Goal: Task Accomplishment & Management: Use online tool/utility

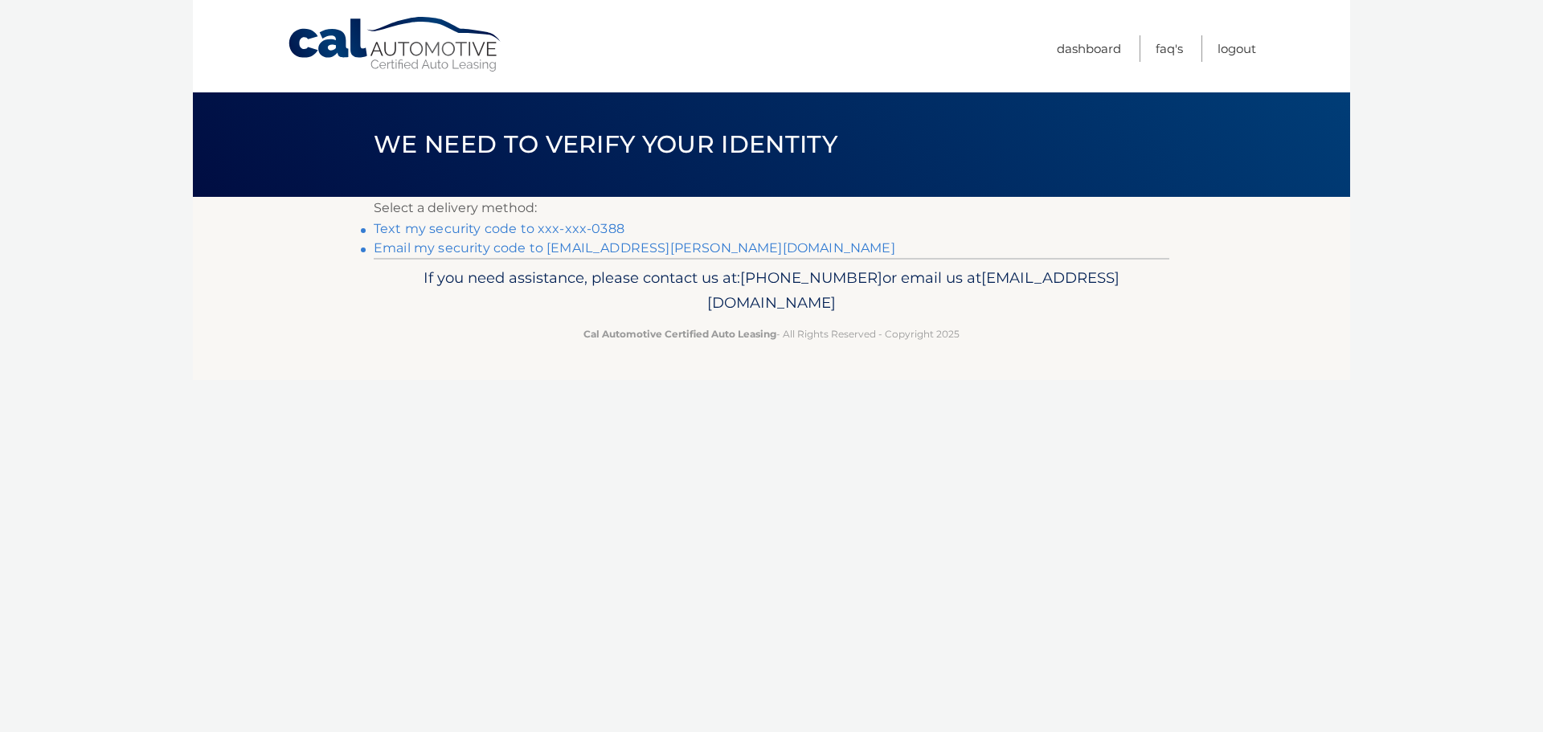
click at [421, 228] on link "Text my security code to xxx-xxx-0388" at bounding box center [499, 228] width 251 height 15
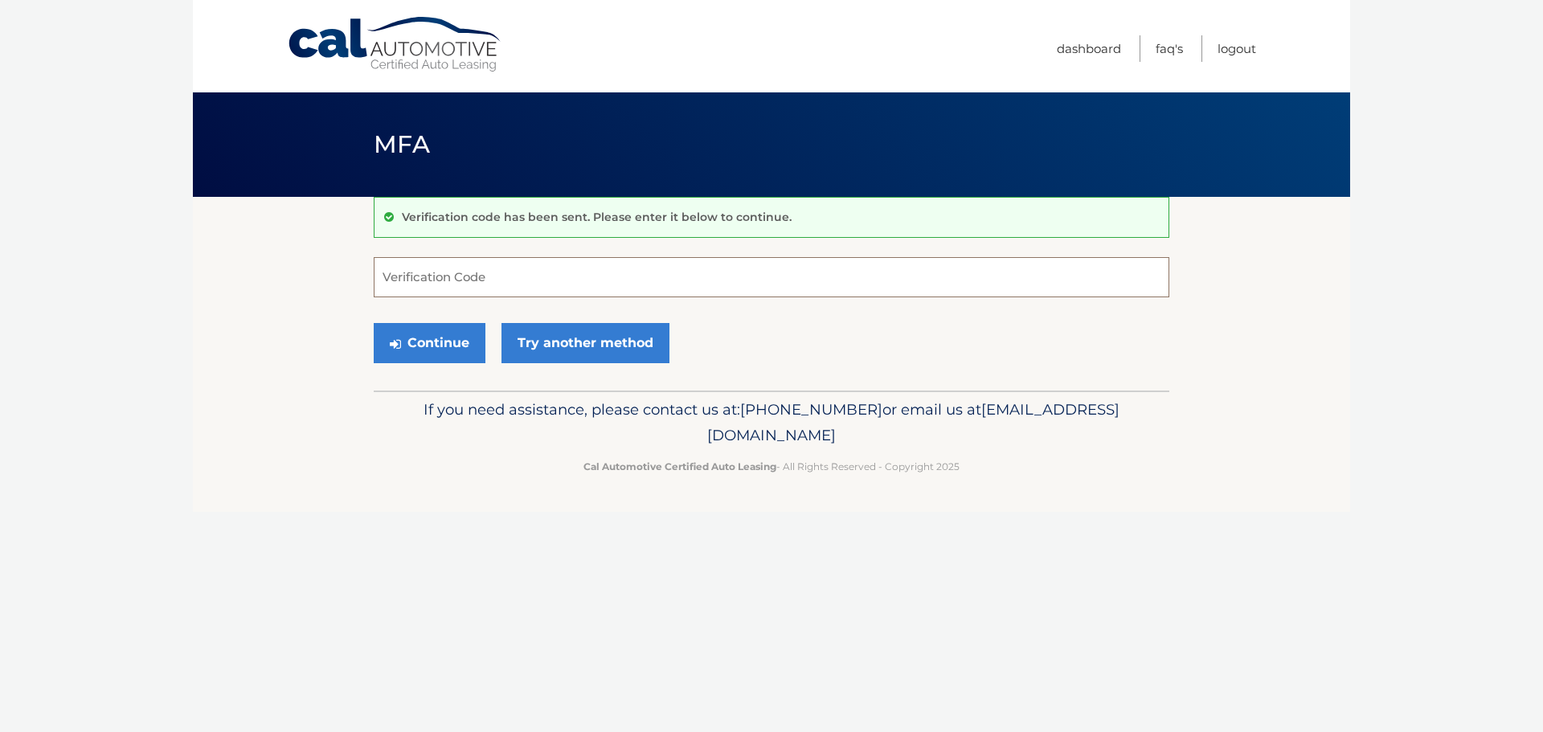
click at [638, 283] on input "Verification Code" at bounding box center [772, 277] width 796 height 40
type input "944158"
click at [464, 350] on button "Continue" at bounding box center [430, 343] width 112 height 40
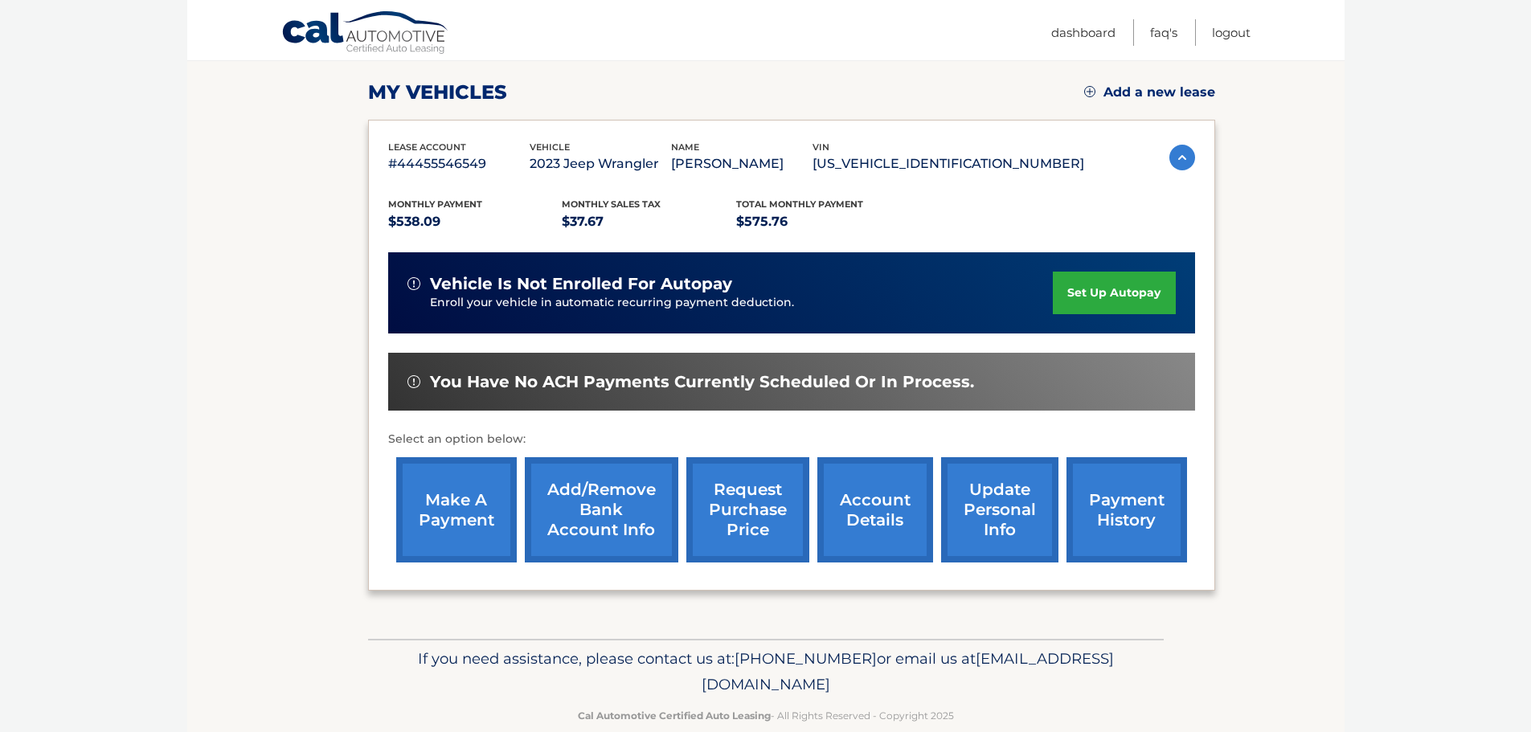
scroll to position [241, 0]
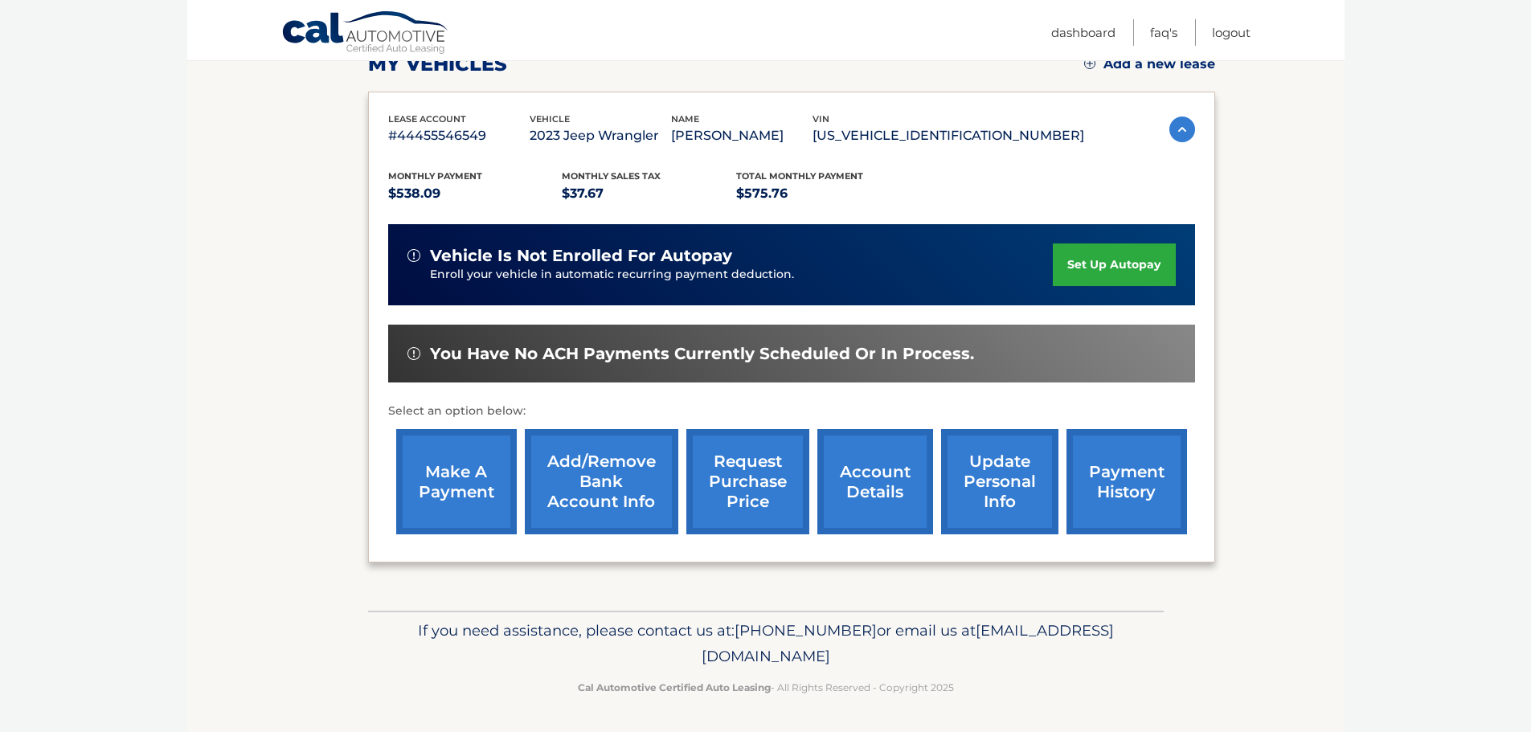
click at [468, 474] on link "make a payment" at bounding box center [456, 481] width 121 height 105
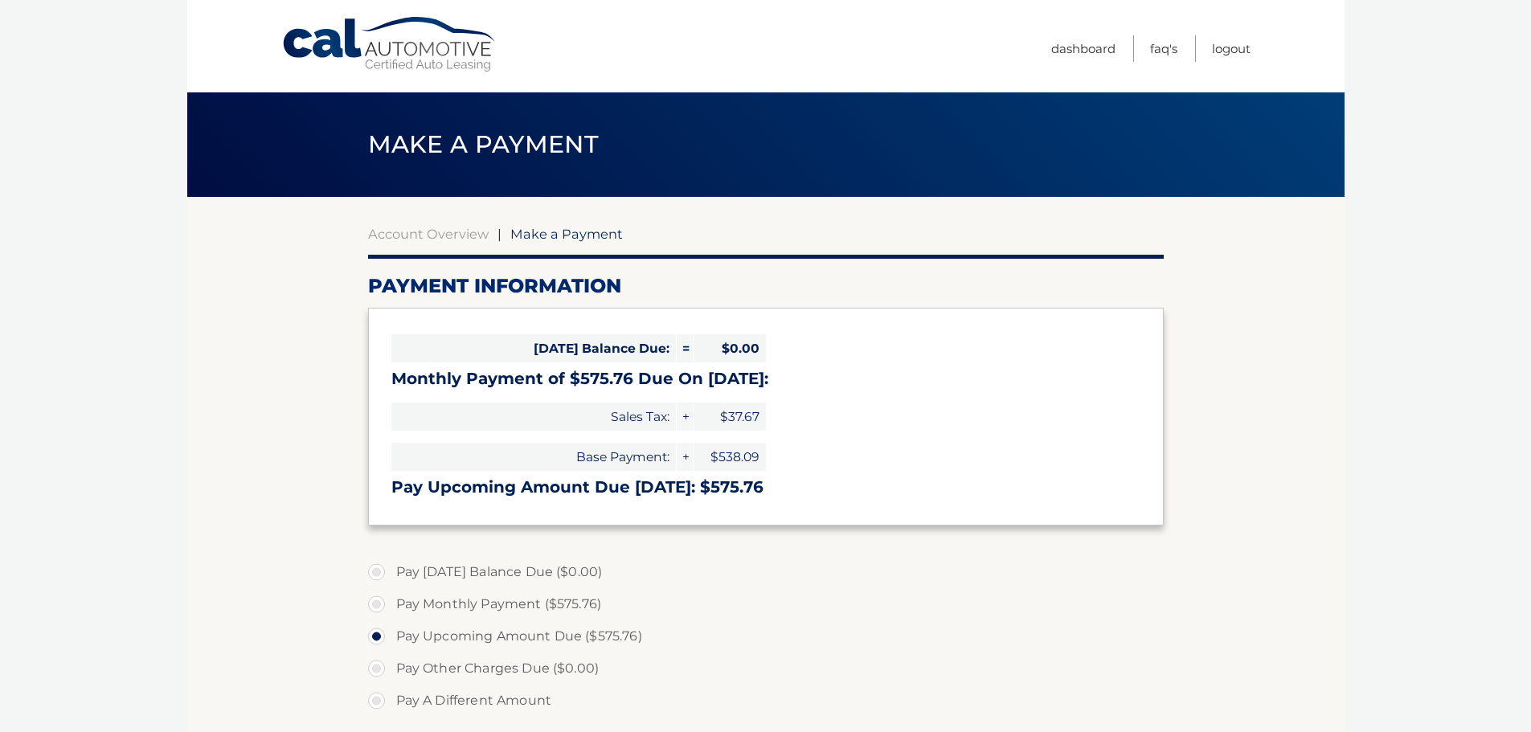
select select "ODhhZmI4NTEtMTFlNi00ZDQ3LWI0YTctODRjYjNkYTE3ZGZh"
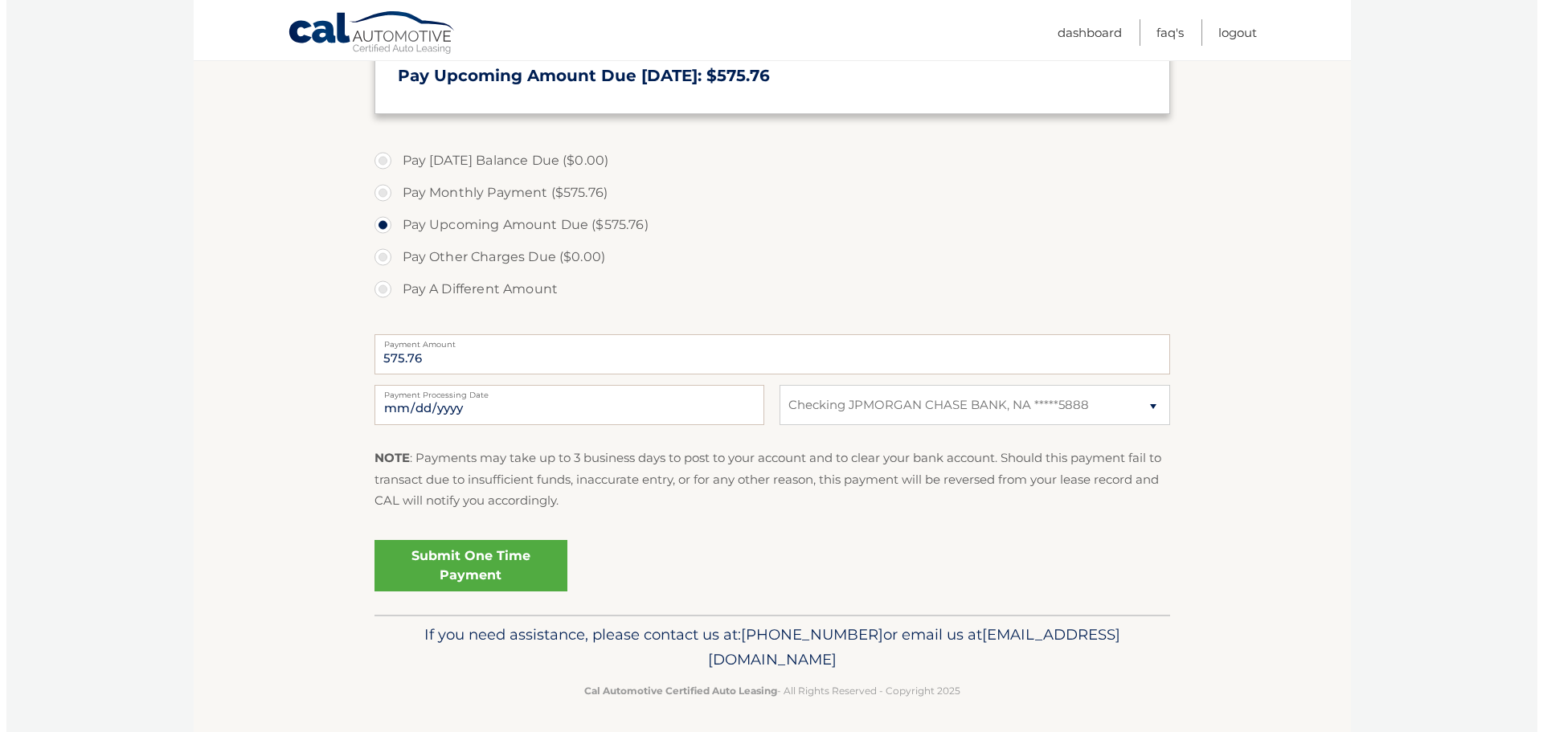
scroll to position [418, 0]
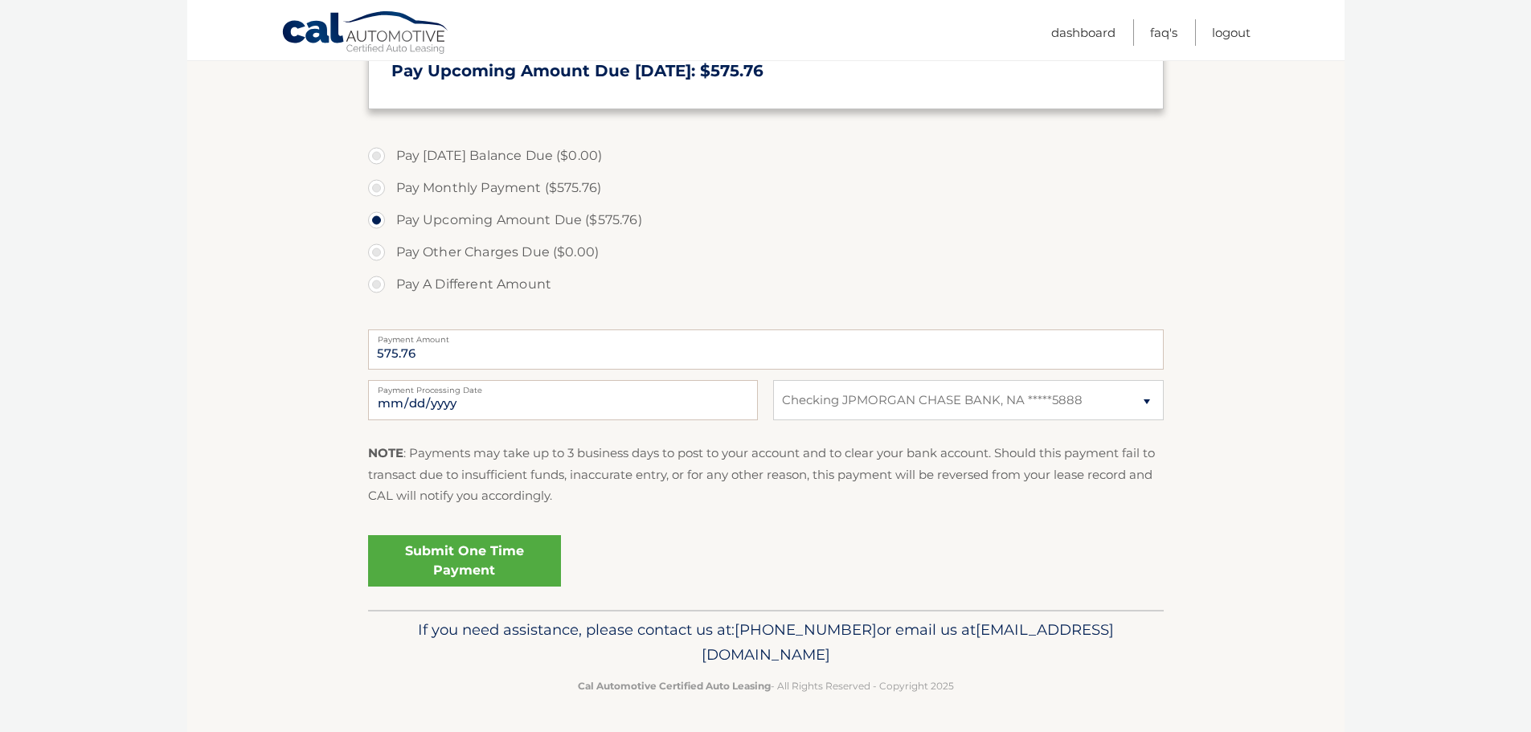
click at [467, 560] on link "Submit One Time Payment" at bounding box center [464, 560] width 193 height 51
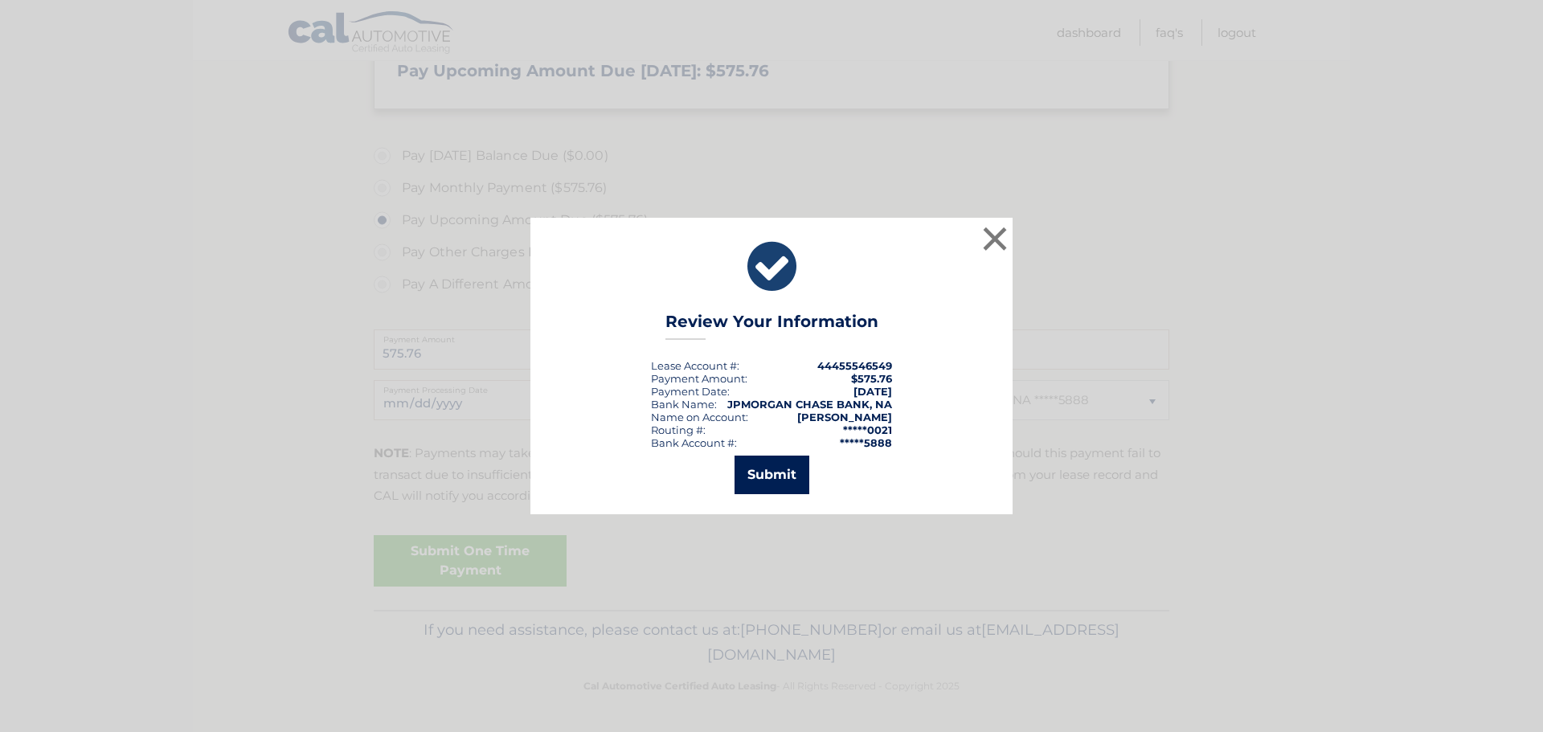
click at [795, 480] on button "Submit" at bounding box center [772, 475] width 75 height 39
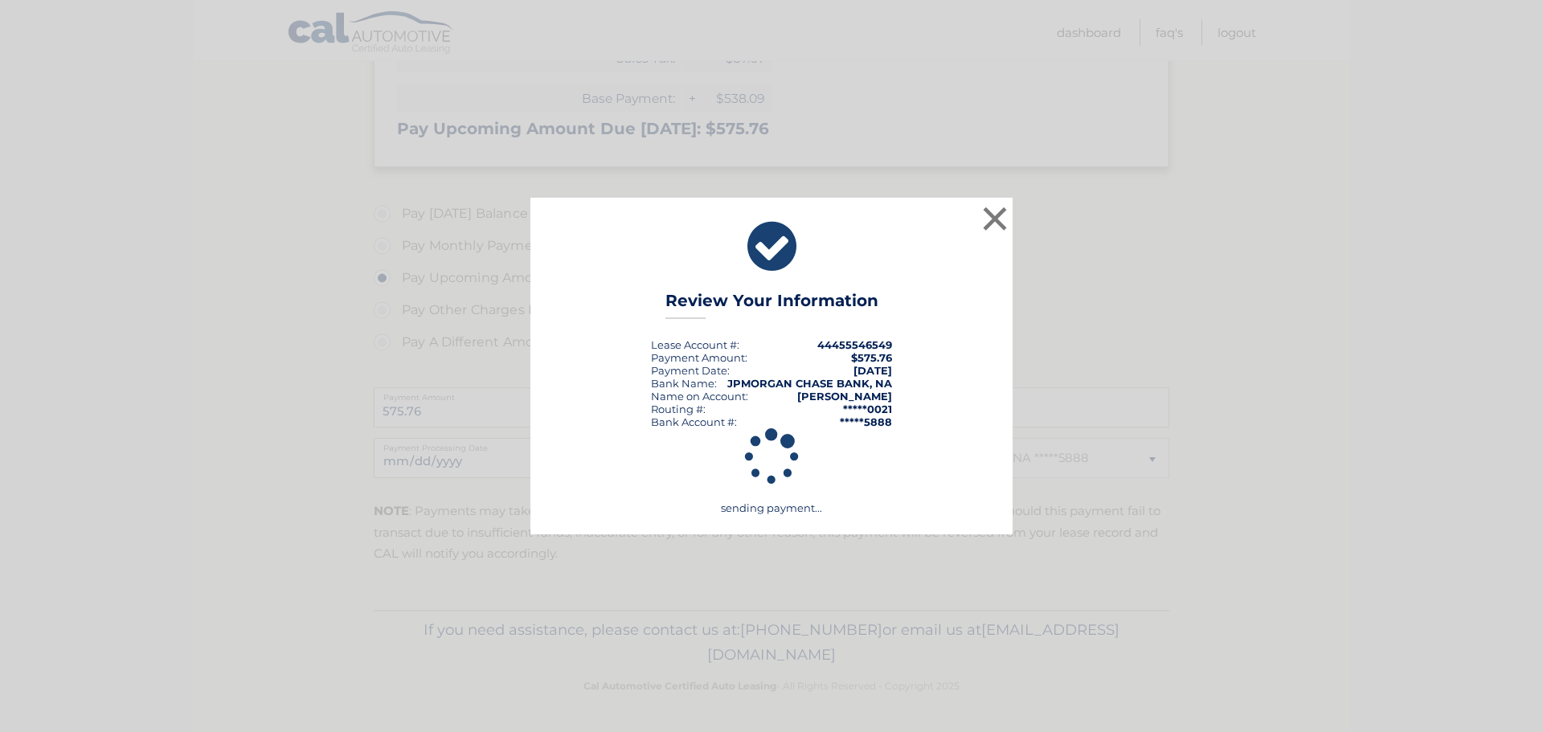
scroll to position [360, 0]
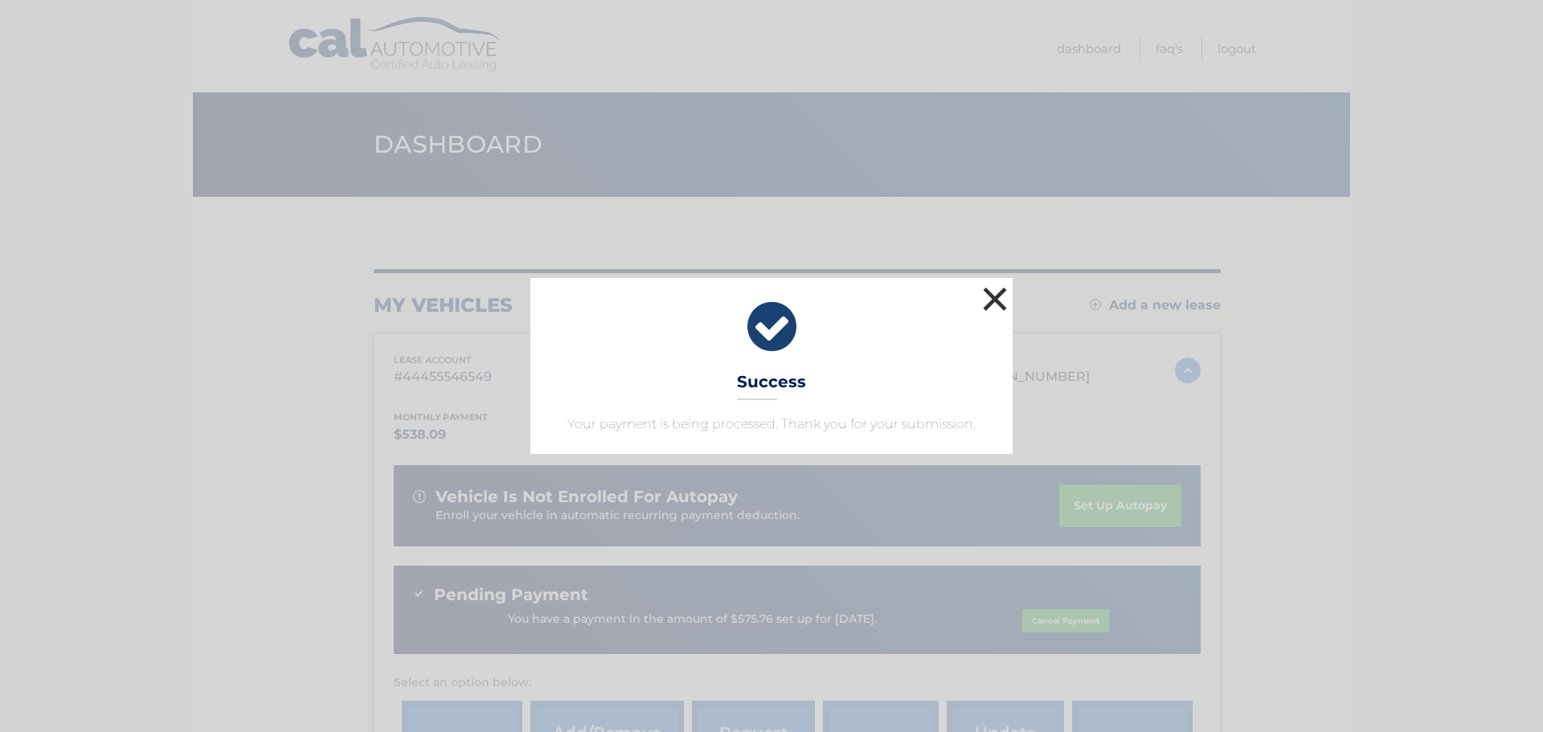
click at [996, 297] on button "×" at bounding box center [995, 299] width 32 height 32
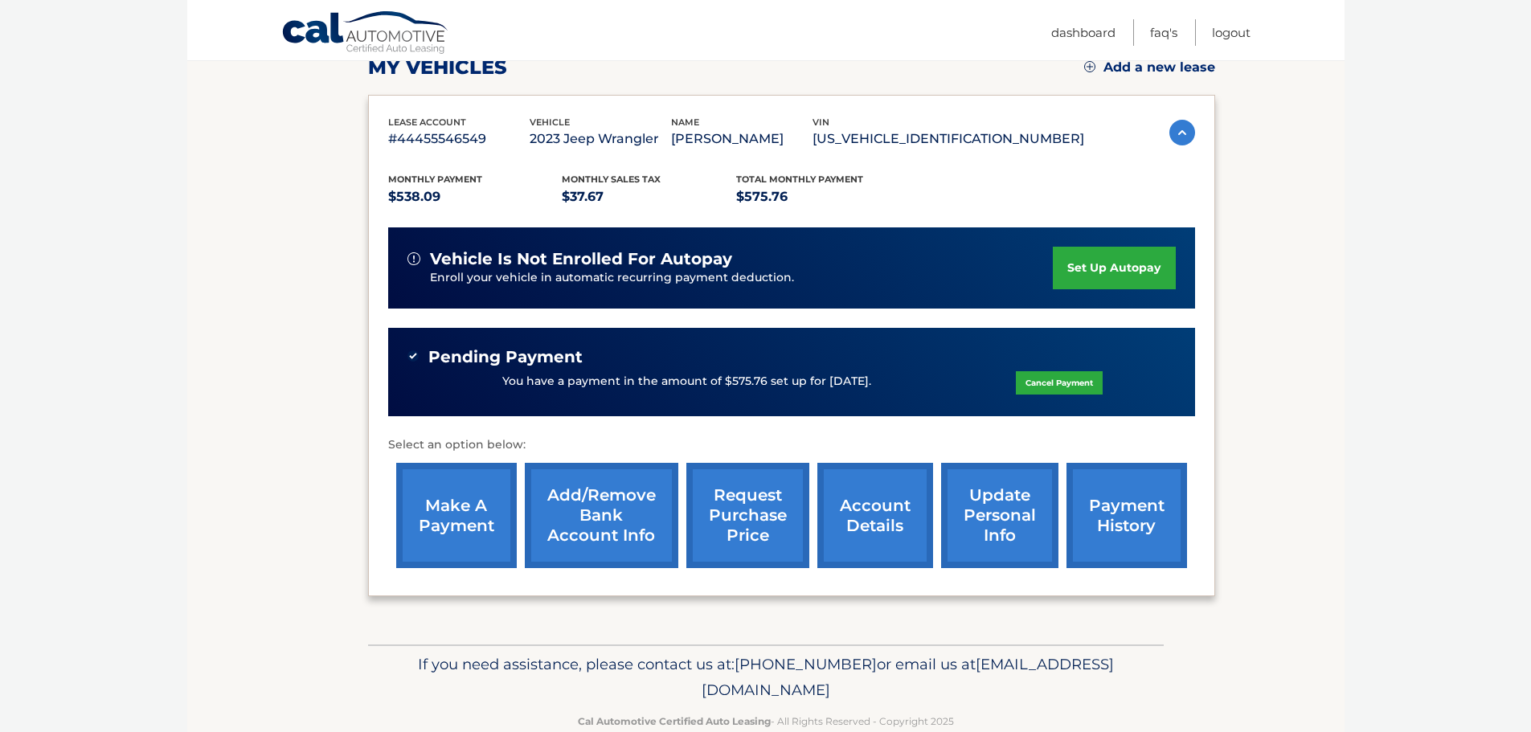
scroll to position [241, 0]
